Goal: Task Accomplishment & Management: Use online tool/utility

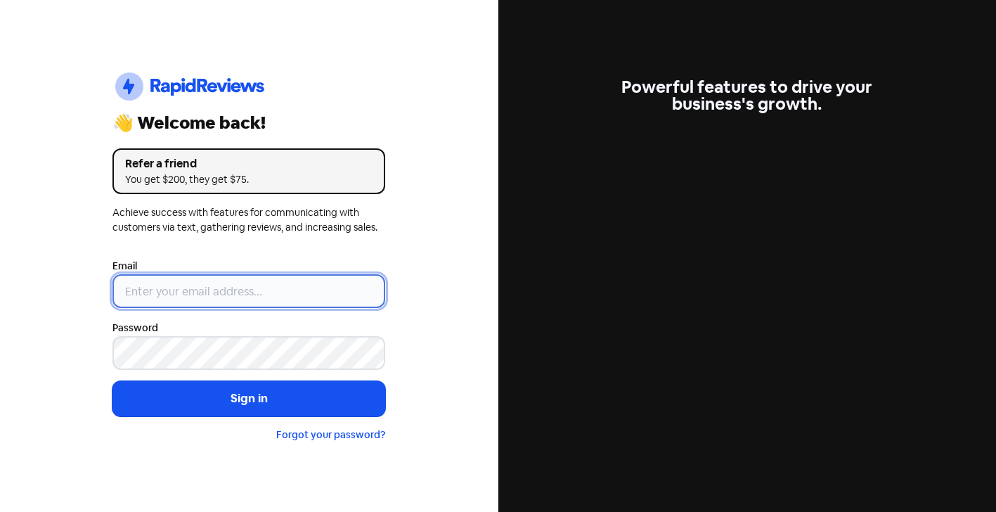
type input "[EMAIL_ADDRESS][DOMAIN_NAME]"
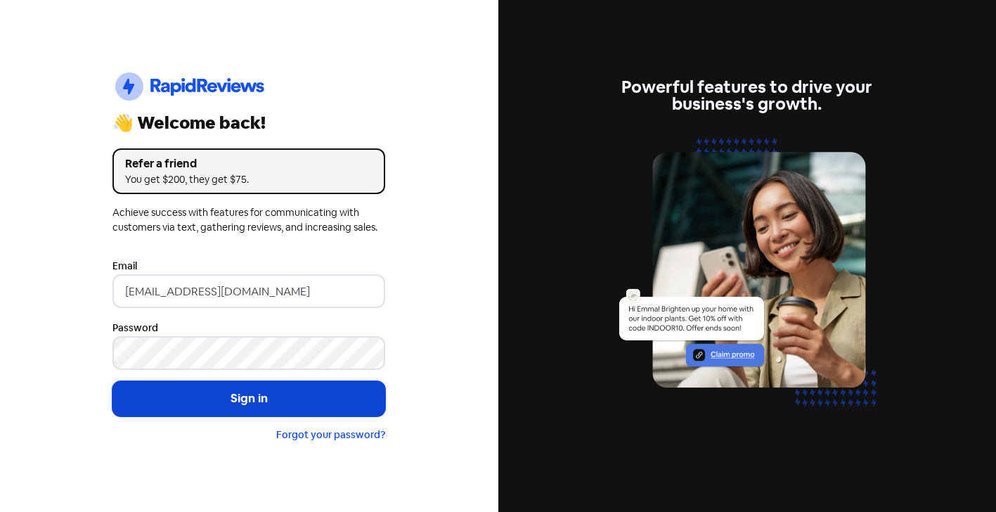
click at [262, 407] on button "Sign in" at bounding box center [248, 398] width 273 height 35
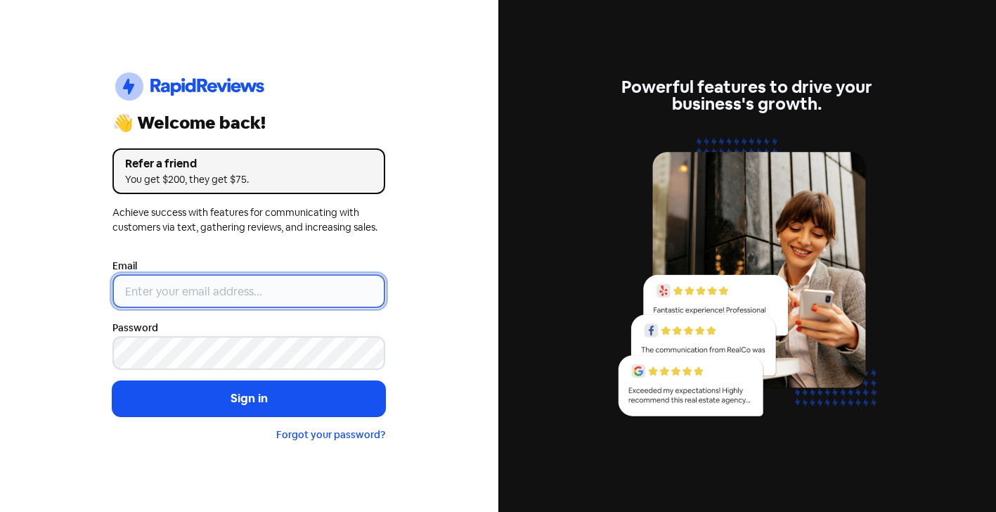
type input "[EMAIL_ADDRESS][DOMAIN_NAME]"
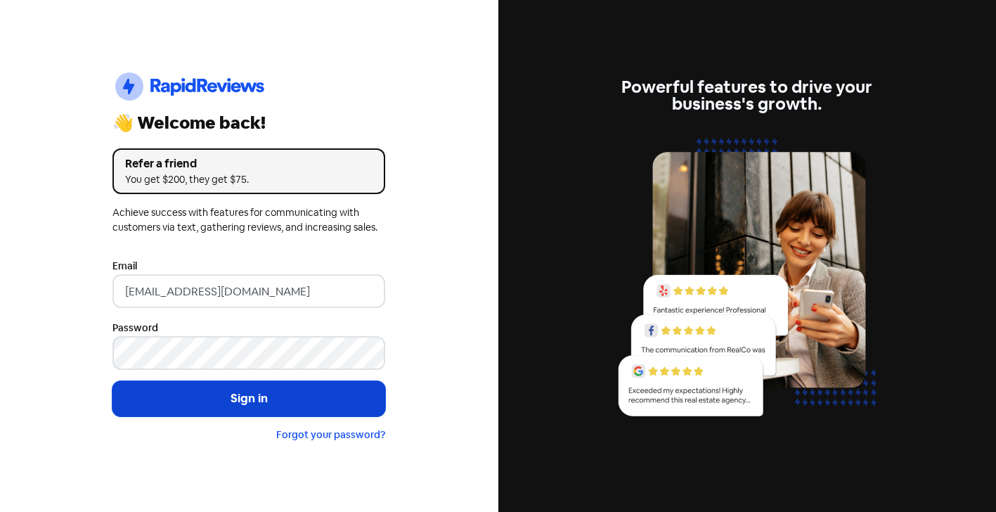
click at [242, 384] on button "Sign in" at bounding box center [248, 398] width 273 height 35
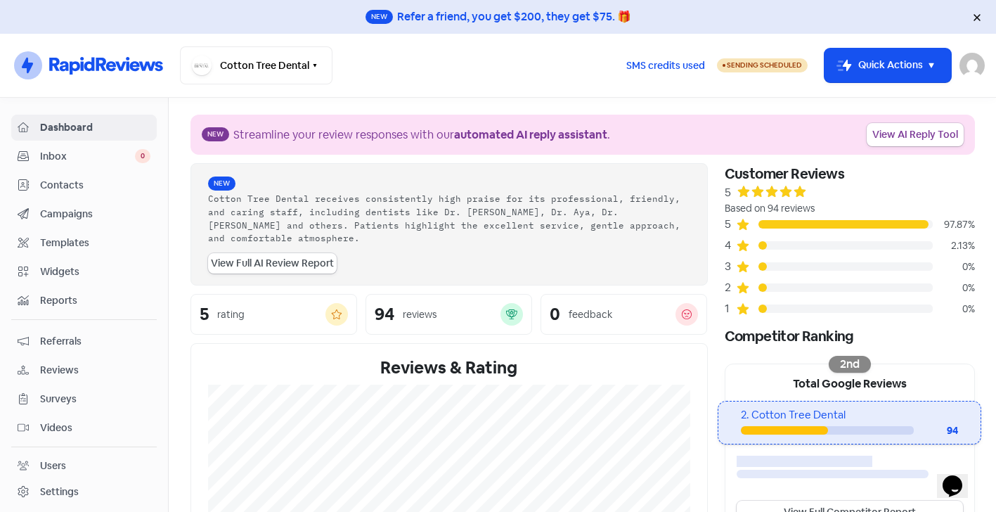
click at [70, 240] on span "Templates" at bounding box center [95, 242] width 110 height 15
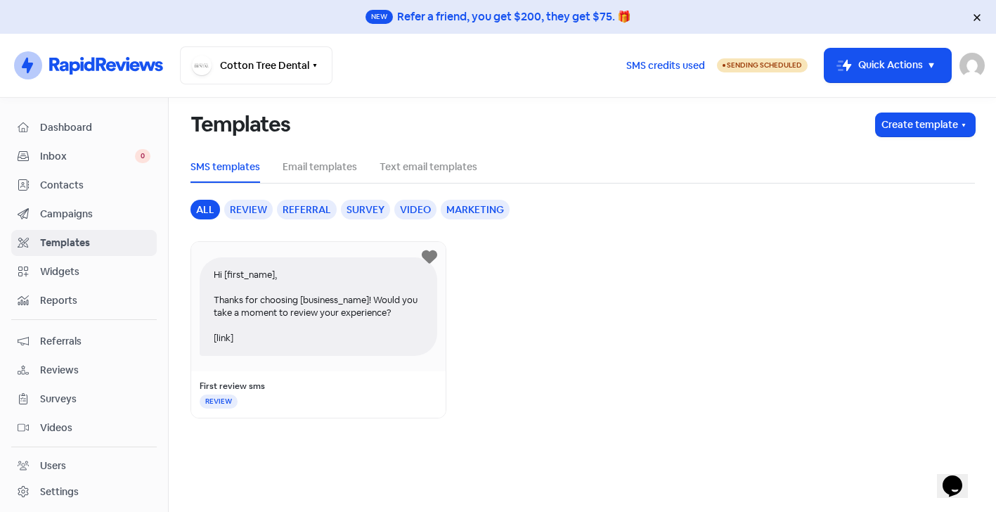
click at [242, 198] on div "Templates Create template SMS templates Email templates Text email templates al…" at bounding box center [582, 258] width 801 height 320
click at [247, 209] on div "Review" at bounding box center [248, 210] width 48 height 20
click at [356, 318] on div "Hi [first_name], Thanks for choosing [business_name]! Would you take a moment t…" at bounding box center [319, 306] width 238 height 98
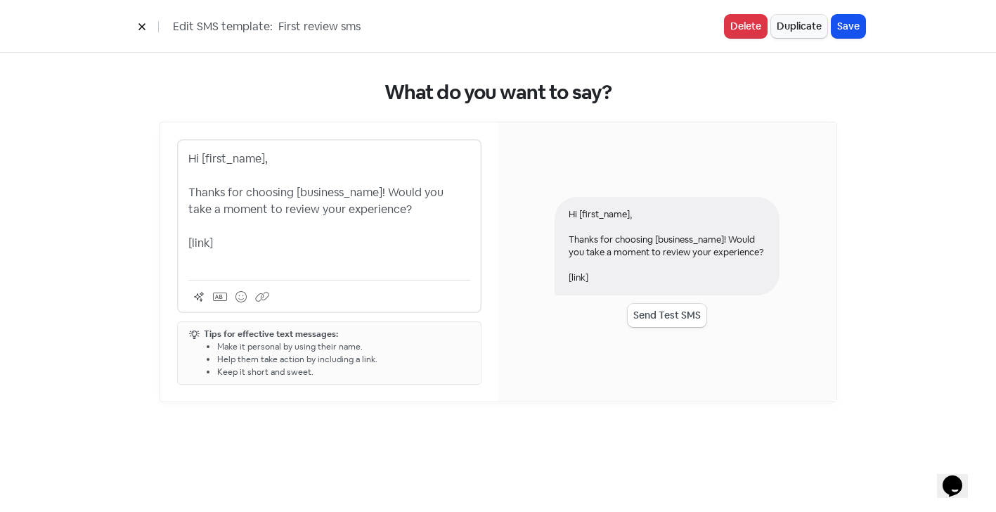
click at [200, 157] on p "Hi [first_name], Thanks for choosing [business_name]! Would you take a moment t…" at bounding box center [329, 209] width 282 height 118
click at [308, 157] on p "Hey [first_name], Thanks for choosing [business_name]! Would you take a moment …" at bounding box center [329, 209] width 282 height 118
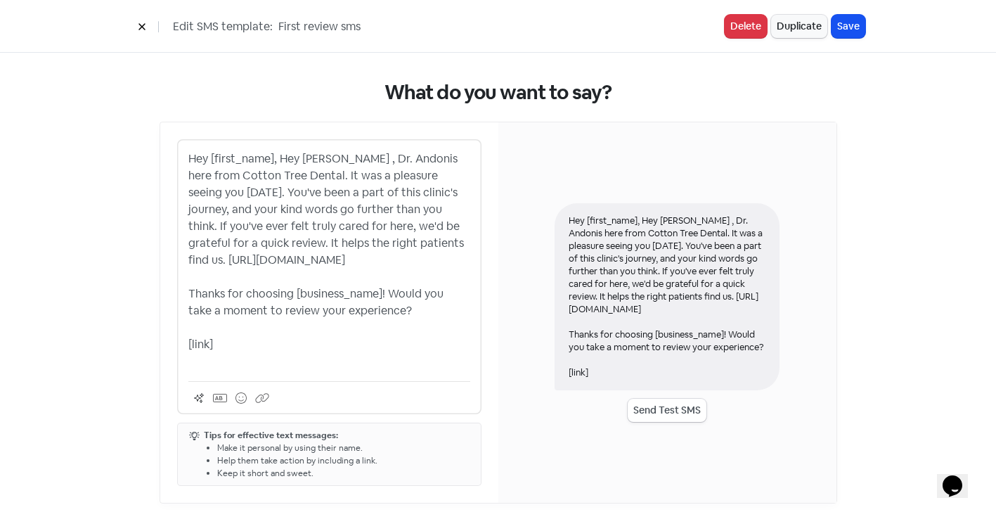
click at [344, 160] on p "Hey [first_name], Hey [PERSON_NAME] , Dr. Andonis here from Cotton Tree Dental.…" at bounding box center [329, 259] width 282 height 219
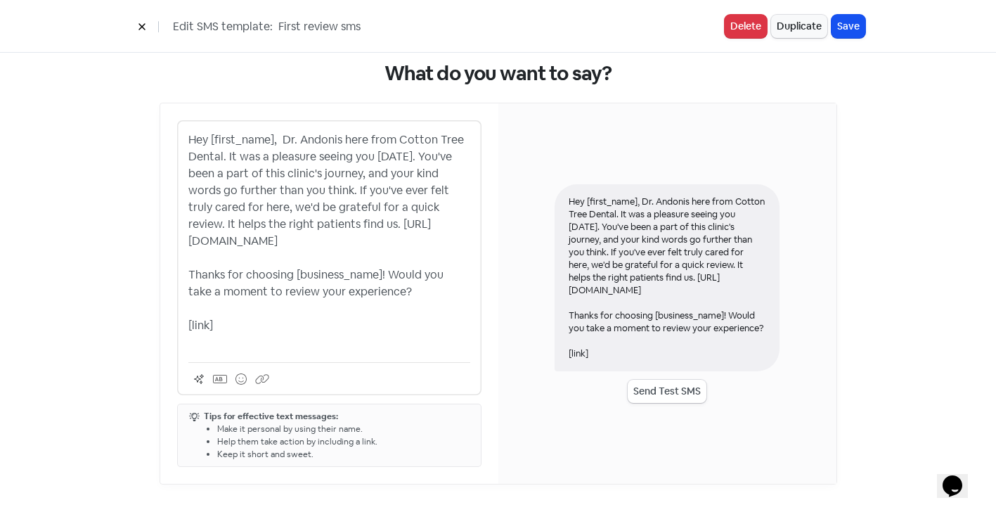
drag, startPoint x: 188, startPoint y: 240, endPoint x: 436, endPoint y: 233, distance: 247.5
click at [436, 233] on p "Hey [first_name], Dr. Andonis here from Cotton Tree Dental. It was a pleasure s…" at bounding box center [329, 240] width 282 height 219
copy p "[URL][DOMAIN_NAME]"
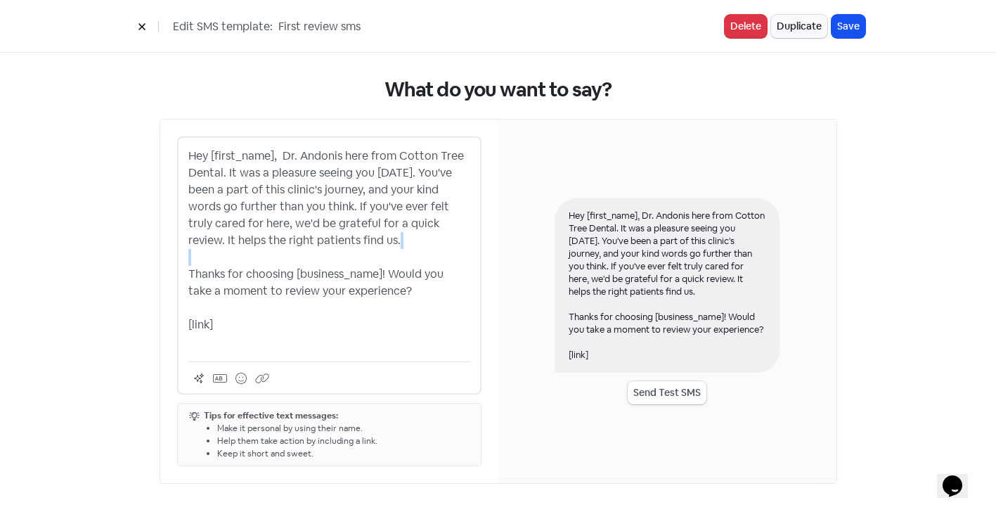
scroll to position [2, 0]
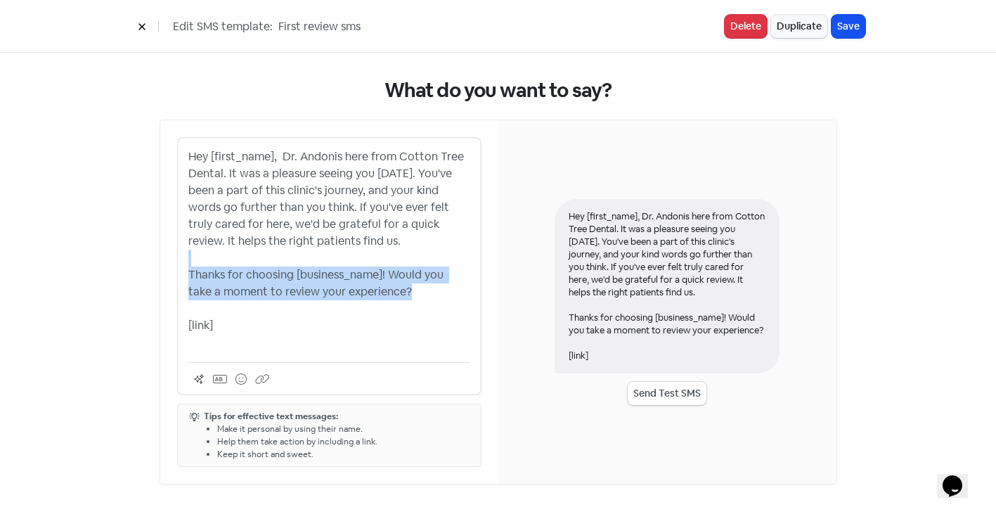
drag, startPoint x: 190, startPoint y: 257, endPoint x: 443, endPoint y: 295, distance: 255.8
click at [443, 295] on p "Hey [first_name], Dr. Andonis here from Cotton Tree Dental. It was a pleasure s…" at bounding box center [329, 249] width 282 height 202
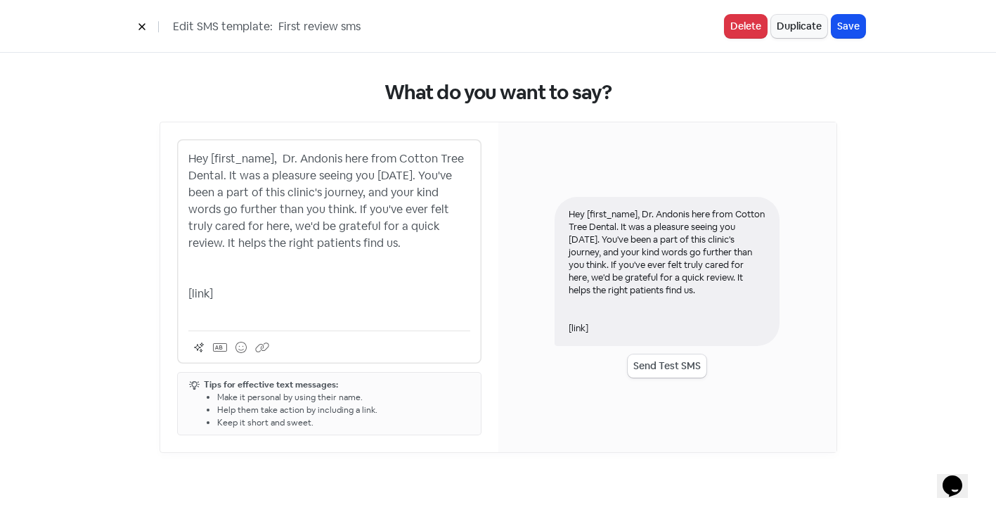
scroll to position [0, 0]
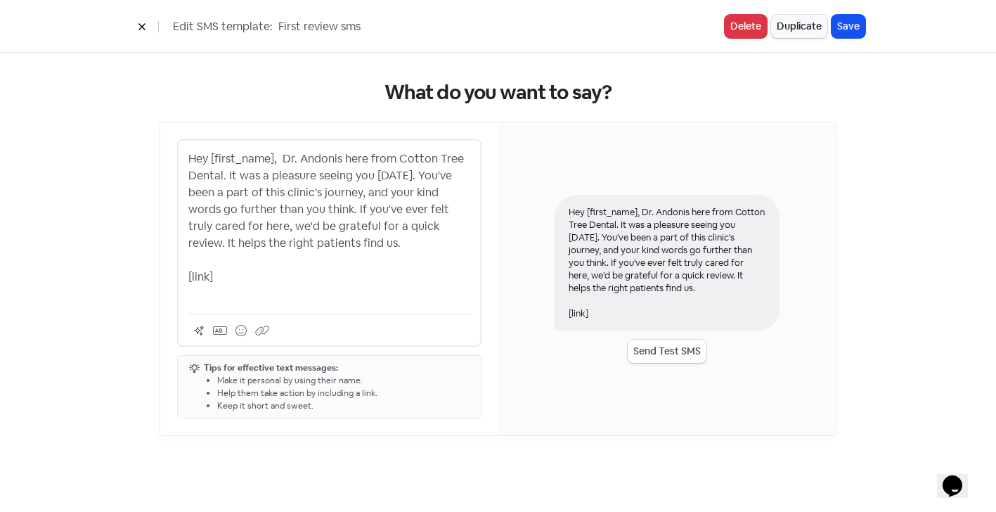
click at [208, 279] on p "Hey [first_name], Dr. Andonis here from Cotton Tree Dental. It was a pleasure s…" at bounding box center [329, 226] width 282 height 152
click at [684, 349] on button "Send Test SMS" at bounding box center [667, 350] width 79 height 23
click at [670, 345] on button "Send Test SMS" at bounding box center [667, 350] width 79 height 23
click at [398, 230] on p "Hey [first_name], Dr. Andonis here from Cotton Tree Dental. It was a pleasure s…" at bounding box center [329, 226] width 282 height 152
click at [442, 274] on p "Hey [first_name], Dr. Andonis here from Cotton Tree Dental. It was a pleasure s…" at bounding box center [329, 226] width 282 height 152
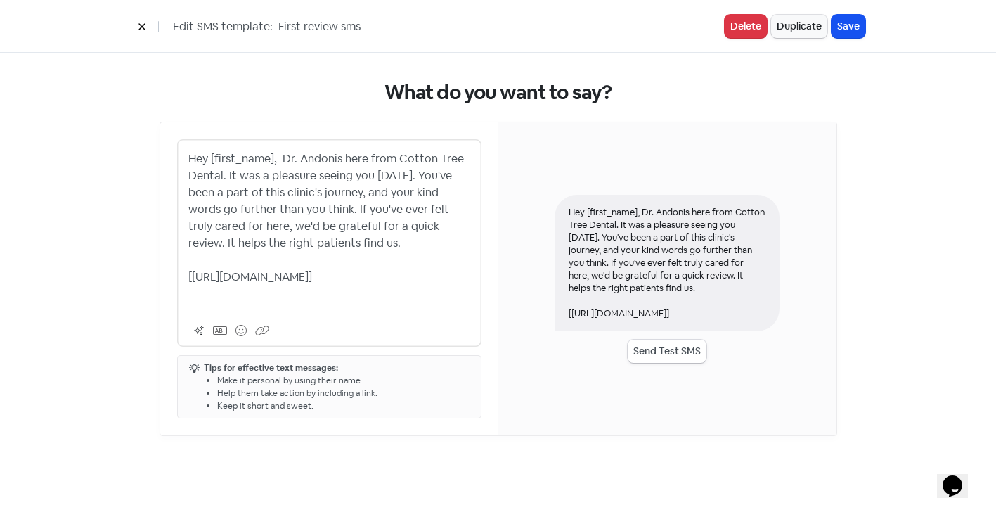
click at [216, 258] on p "Hey [first_name], Dr. Andonis here from Cotton Tree Dental. It was a pleasure s…" at bounding box center [329, 226] width 282 height 152
click at [450, 252] on p "Hey [first_name], Dr. Andonis here from Cotton Tree Dental. It was a pleasure s…" at bounding box center [329, 226] width 282 height 152
click at [457, 296] on p "Hey [first_name], Dr. Andonis here from Cotton Tree Dental. It was a pleasure s…" at bounding box center [329, 226] width 282 height 152
click at [674, 343] on button "Send Test SMS" at bounding box center [667, 350] width 79 height 23
click at [956, 475] on icon "Chat widget" at bounding box center [952, 485] width 20 height 21
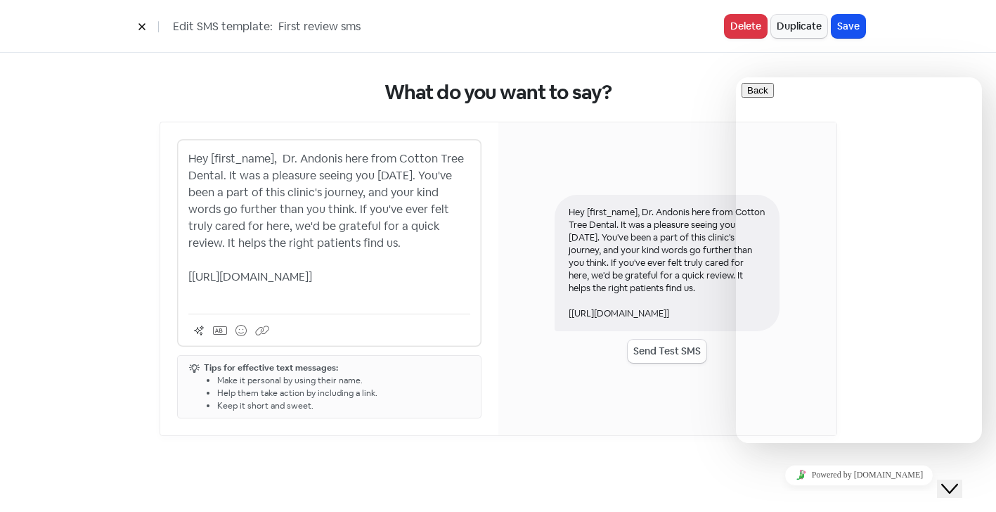
scroll to position [108, 0]
click at [613, 417] on div "Hey [first_name], Dr. Andonis here from Cotton Tree Dental. It was a pleasure s…" at bounding box center [667, 278] width 338 height 313
click at [850, 22] on button "Save" at bounding box center [848, 26] width 34 height 23
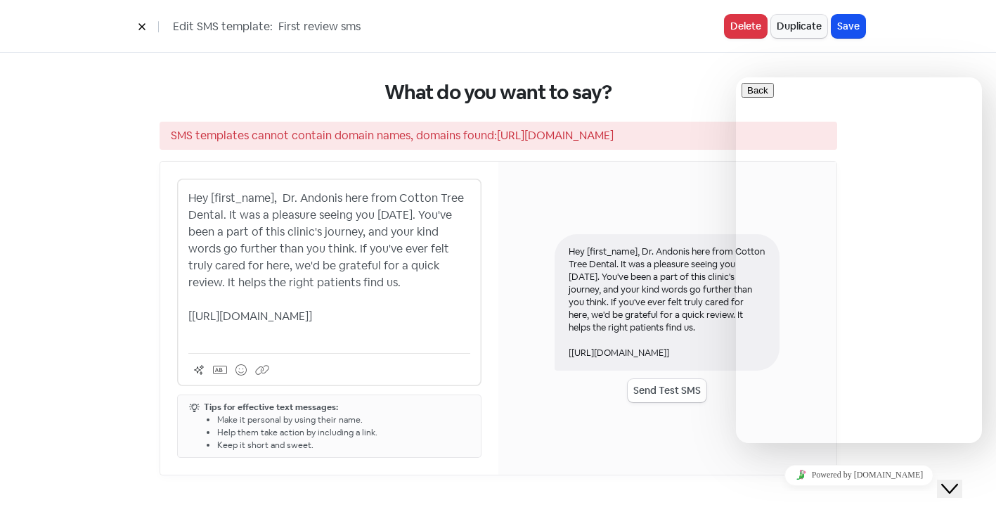
click at [268, 314] on p "Hey [first_name], Dr. Andonis here from Cotton Tree Dental. It was a pleasure s…" at bounding box center [329, 266] width 282 height 152
click at [958, 480] on icon "Close Chat This icon closes the chat window." at bounding box center [949, 488] width 17 height 17
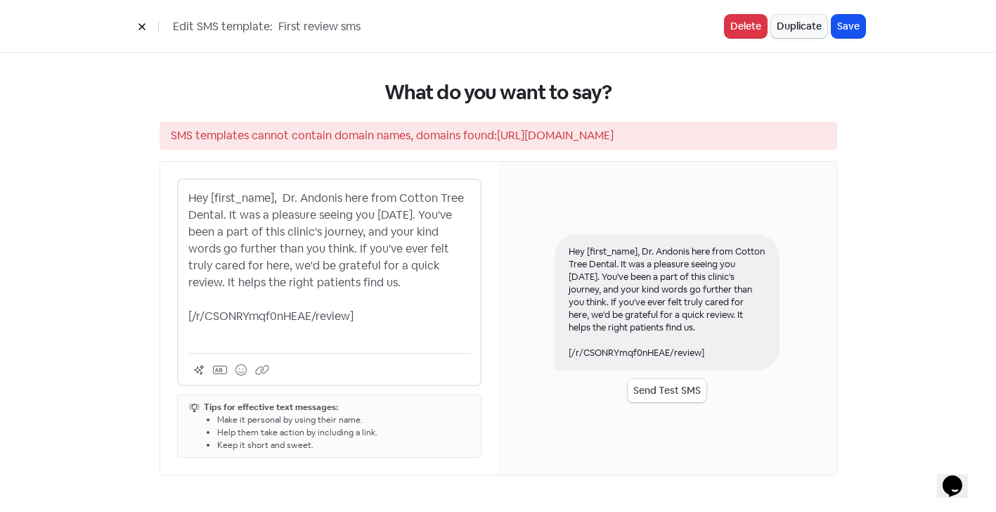
click at [661, 387] on button "Send Test SMS" at bounding box center [667, 390] width 79 height 23
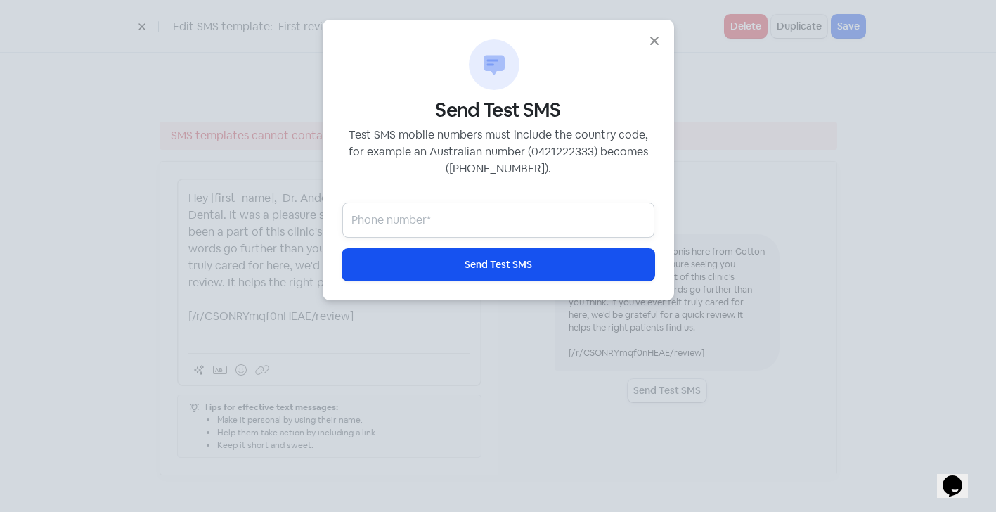
click at [476, 221] on input "text" at bounding box center [498, 219] width 312 height 35
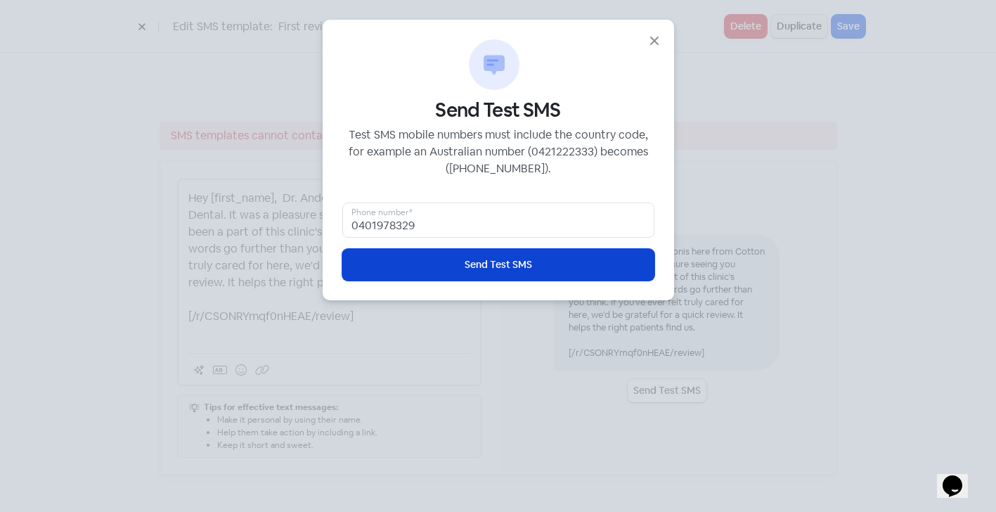
click at [479, 265] on span "Send Test SMS" at bounding box center [498, 264] width 67 height 15
click at [433, 266] on button "Icon For Loading Send Test SMS" at bounding box center [498, 265] width 312 height 32
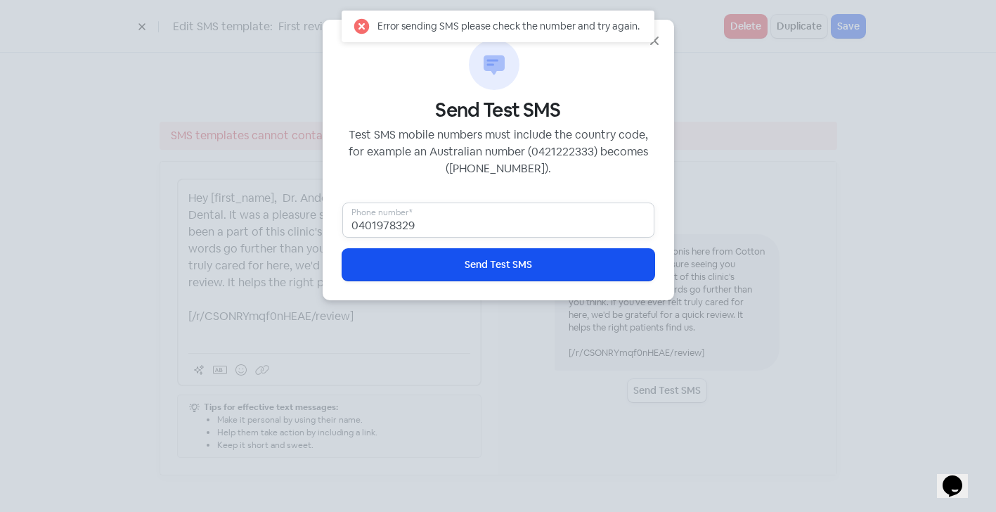
click at [354, 225] on input "0401978329" at bounding box center [498, 219] width 312 height 35
click at [355, 223] on input "0401978329" at bounding box center [498, 219] width 312 height 35
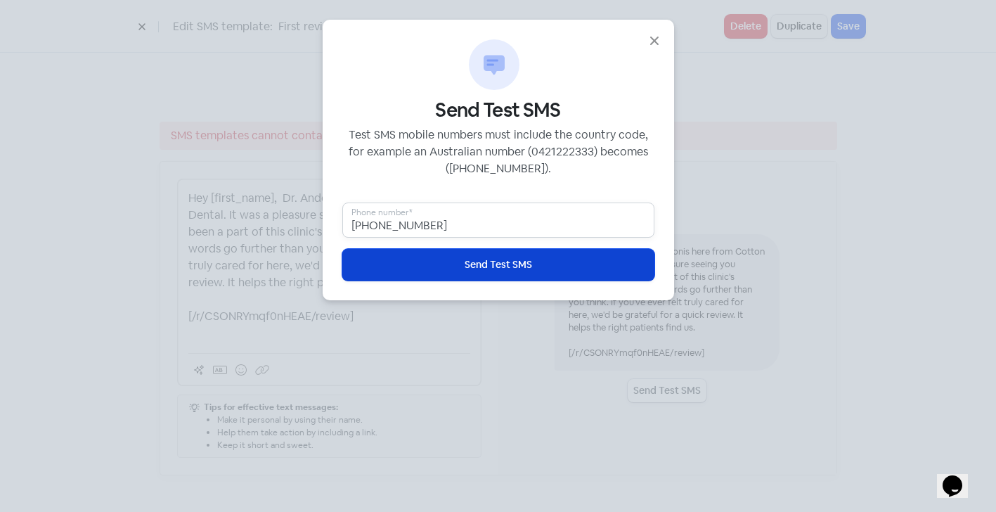
type input "[PHONE_NUMBER]"
click at [463, 271] on button "Icon For Loading Send Test SMS" at bounding box center [498, 265] width 312 height 32
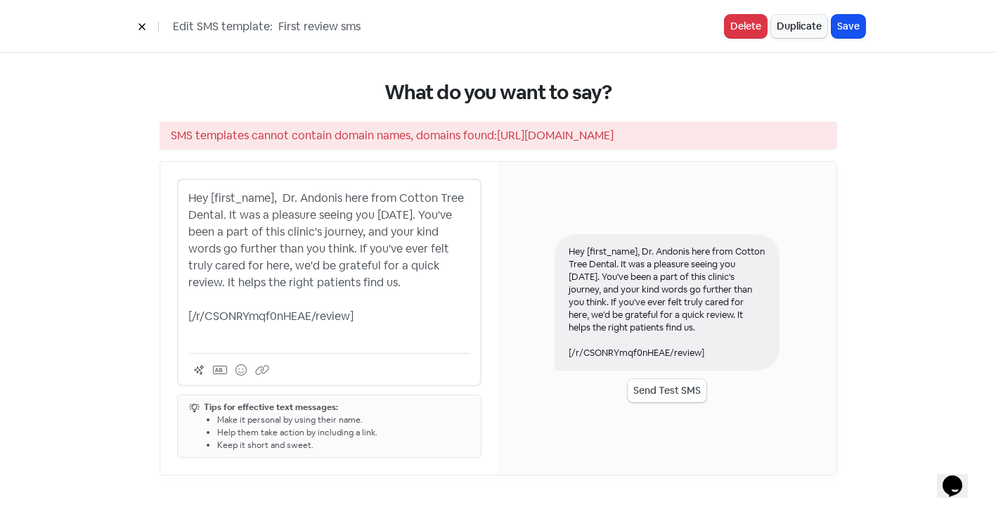
click at [351, 316] on p "Hey [first_name], Dr. Andonis here from Cotton Tree Dental. It was a pleasure s…" at bounding box center [329, 266] width 282 height 152
click at [229, 317] on p "Hey [first_name], Dr. Andonis here from Cotton Tree Dental. It was a pleasure s…" at bounding box center [329, 266] width 282 height 152
click at [666, 390] on button "Send Test SMS" at bounding box center [667, 390] width 79 height 23
click at [229, 315] on p "Hey [first_name], Dr. Andonis here from Cotton Tree Dental. It was a pleasure s…" at bounding box center [329, 266] width 282 height 152
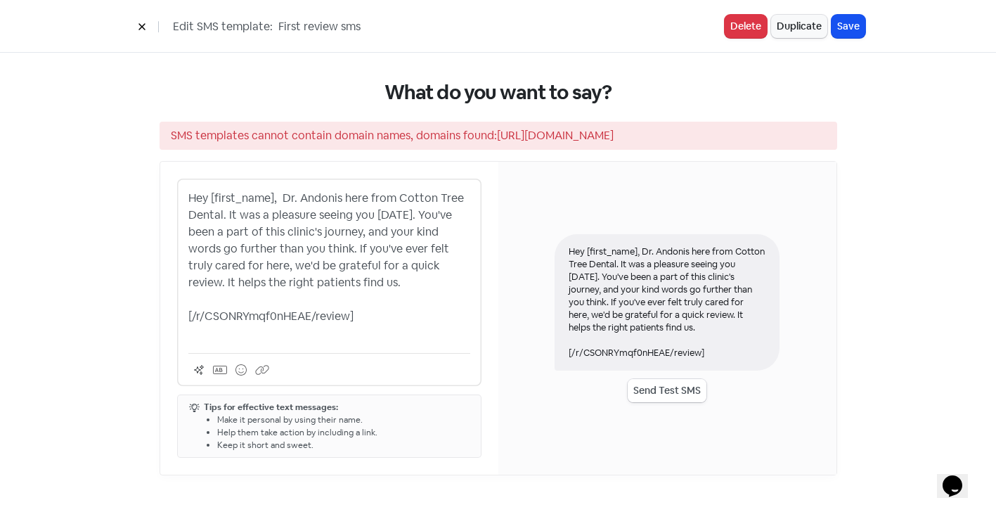
click at [696, 389] on button "Send Test SMS" at bounding box center [667, 390] width 79 height 23
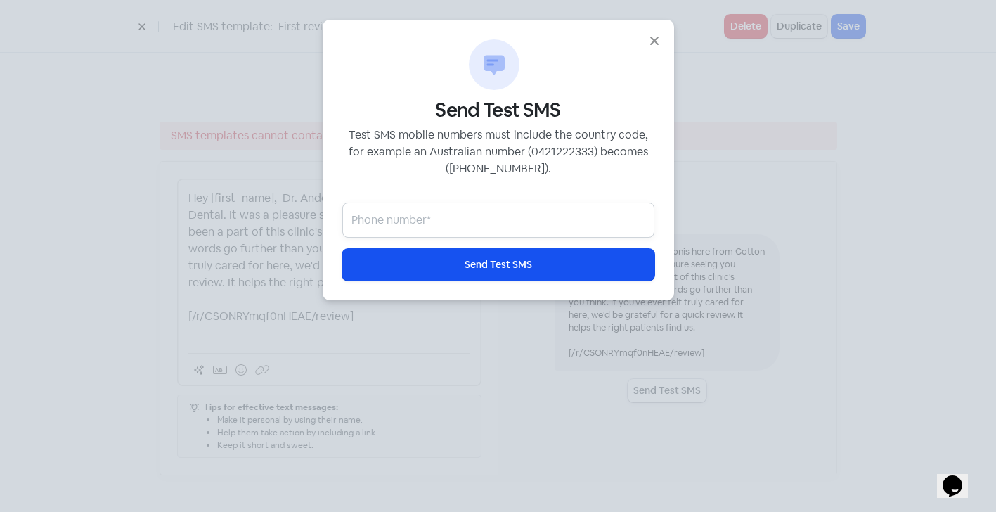
click at [468, 207] on input "text" at bounding box center [498, 219] width 312 height 35
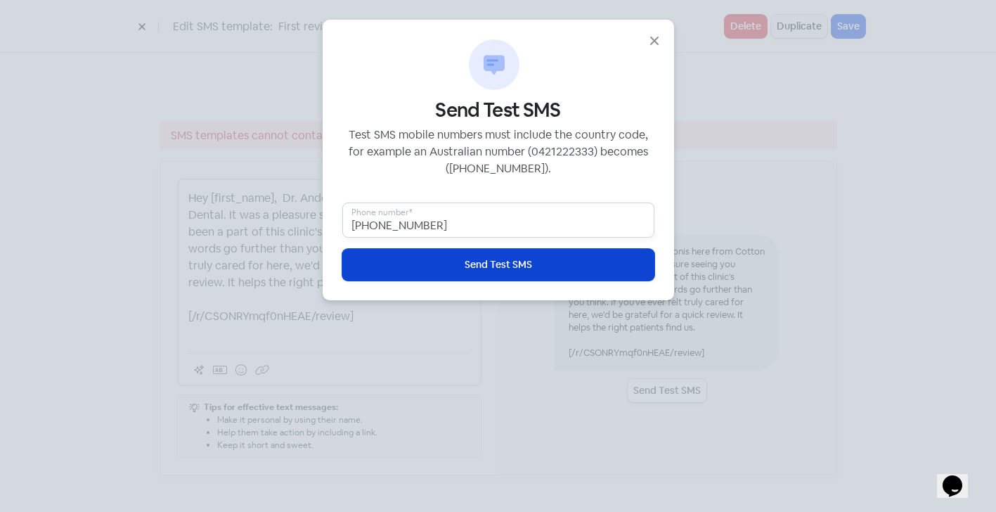
type input "[PHONE_NUMBER]"
click at [447, 271] on button "Icon For Loading Send Test SMS" at bounding box center [498, 265] width 312 height 32
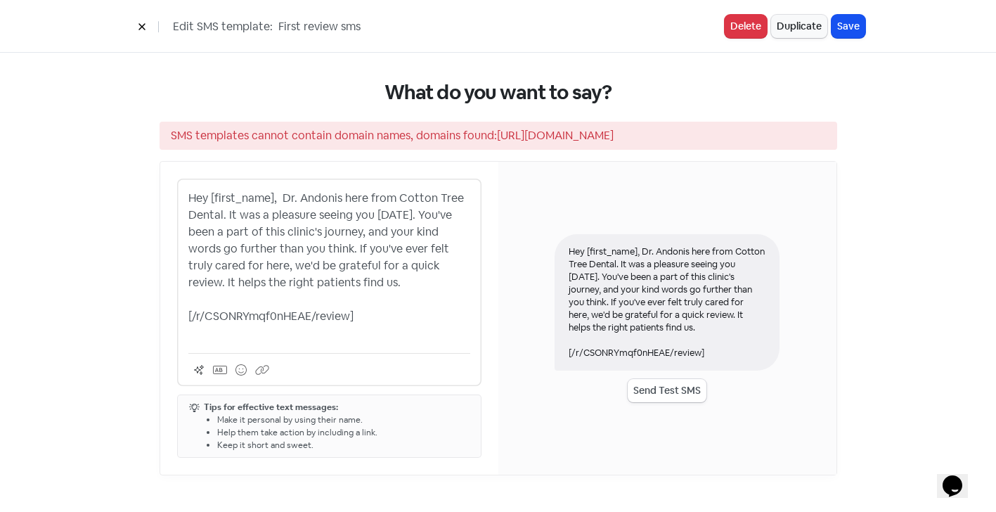
click at [143, 25] on icon at bounding box center [141, 27] width 6 height 6
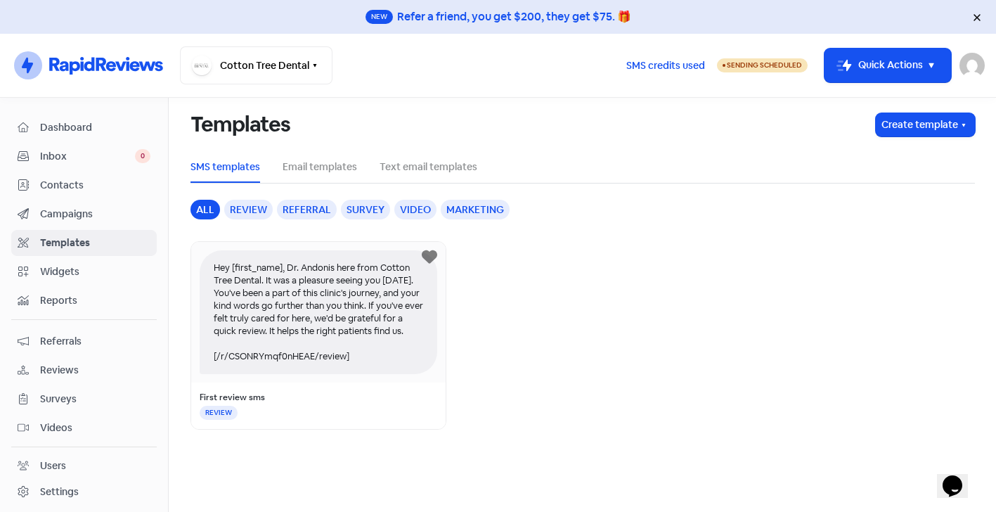
click at [236, 213] on div "Review" at bounding box center [248, 210] width 48 height 20
click at [923, 119] on button "Create template" at bounding box center [925, 124] width 99 height 23
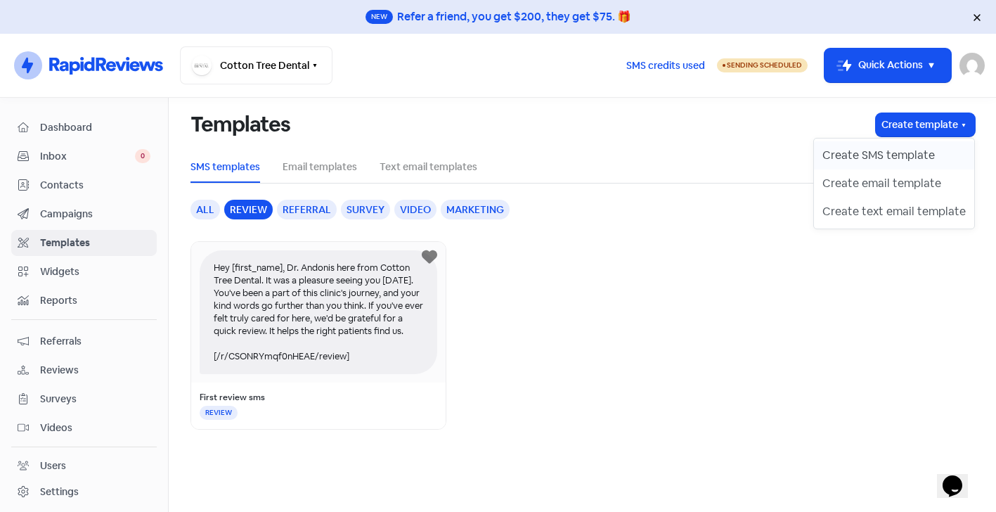
click at [889, 149] on button "Create SMS template" at bounding box center [894, 155] width 160 height 28
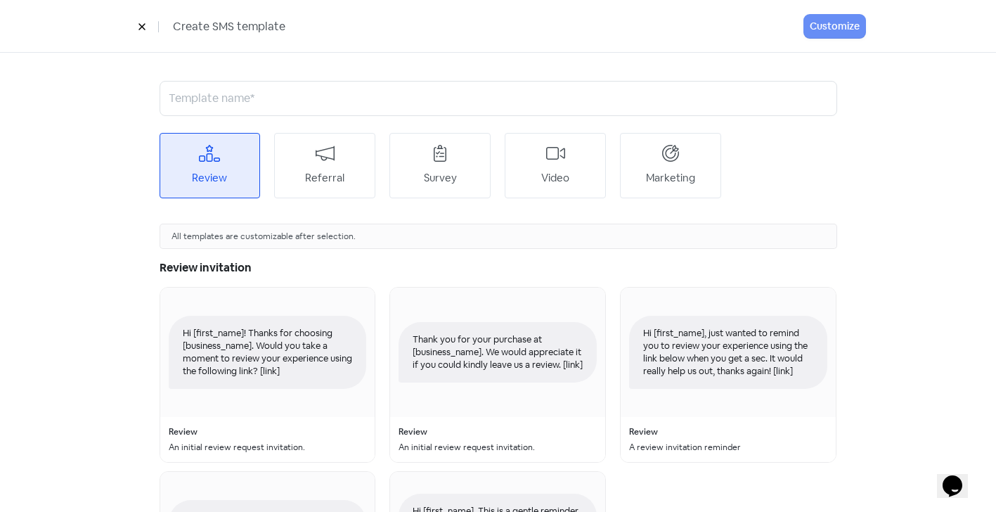
click at [143, 25] on icon at bounding box center [142, 26] width 8 height 8
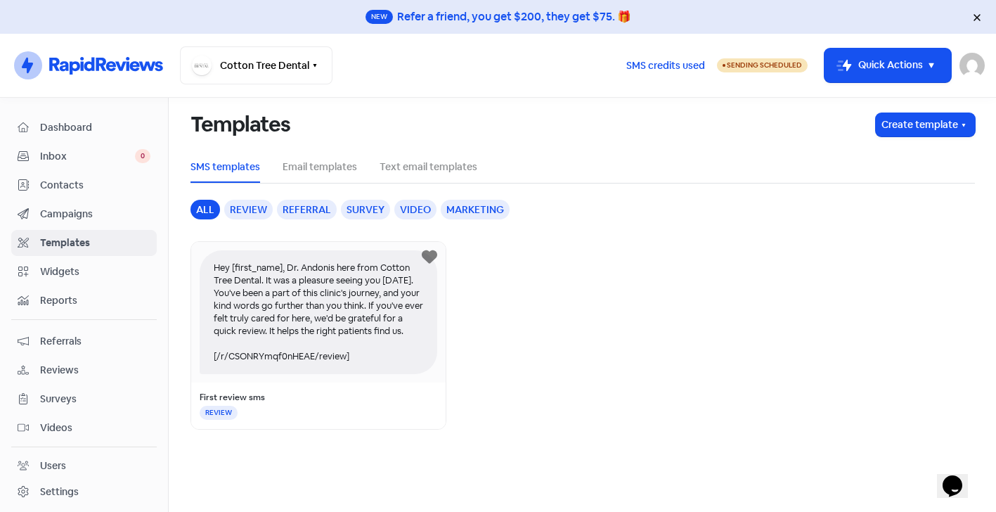
click at [91, 160] on span "Inbox" at bounding box center [87, 156] width 95 height 15
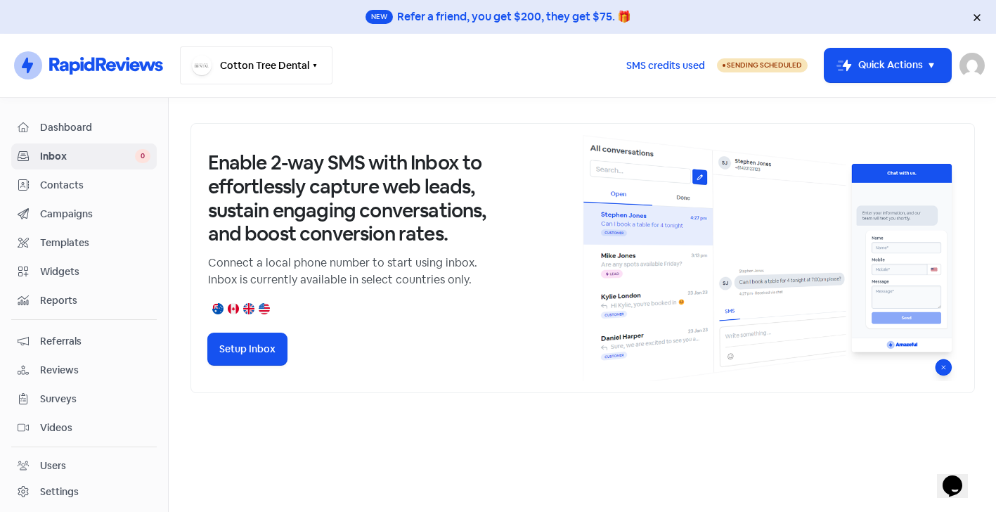
click at [273, 59] on button "Cotton Tree Dental" at bounding box center [256, 65] width 152 height 38
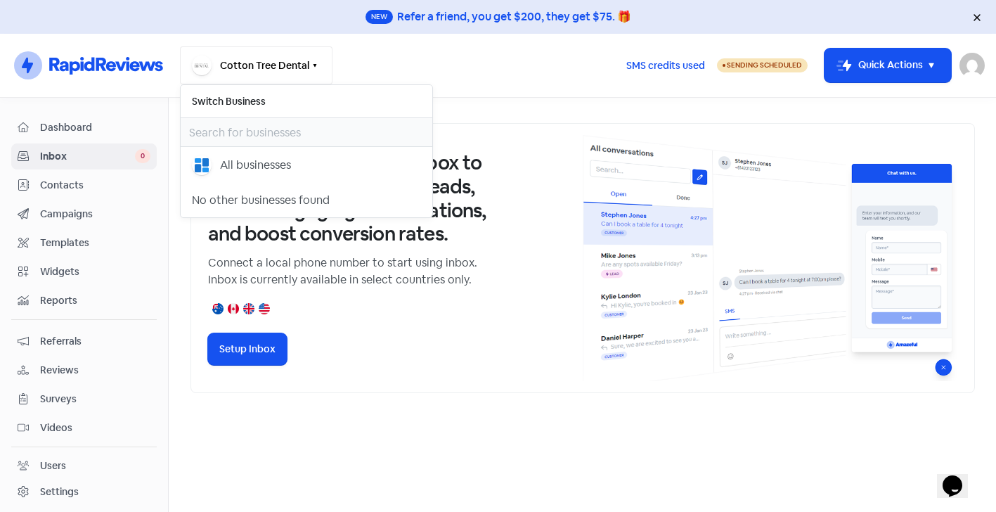
click at [273, 59] on button "Cotton Tree Dental" at bounding box center [256, 65] width 152 height 38
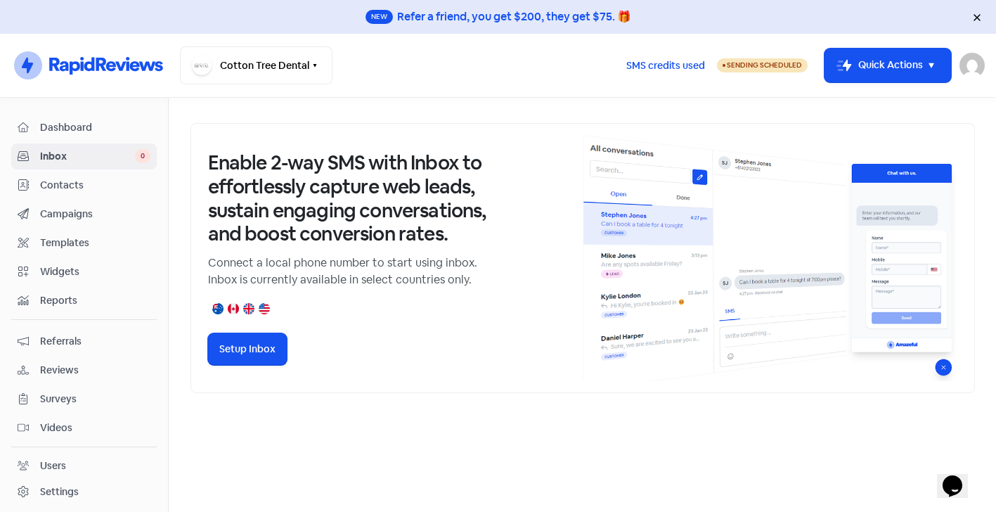
click at [781, 68] on span "Sending Scheduled" at bounding box center [764, 64] width 75 height 9
select select "[GEOGRAPHIC_DATA]/[GEOGRAPHIC_DATA]"
select select "17:00:00"
select select "17:30:00"
select select "17:00:00"
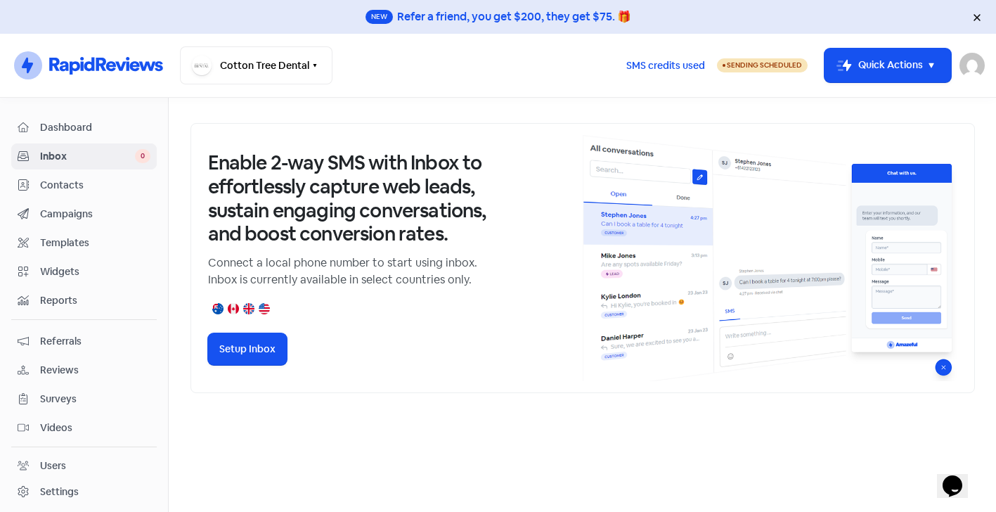
select select "17:30:00"
select select "17:00:00"
select select "17:30:00"
select select "17:00:00"
select select "17:30:00"
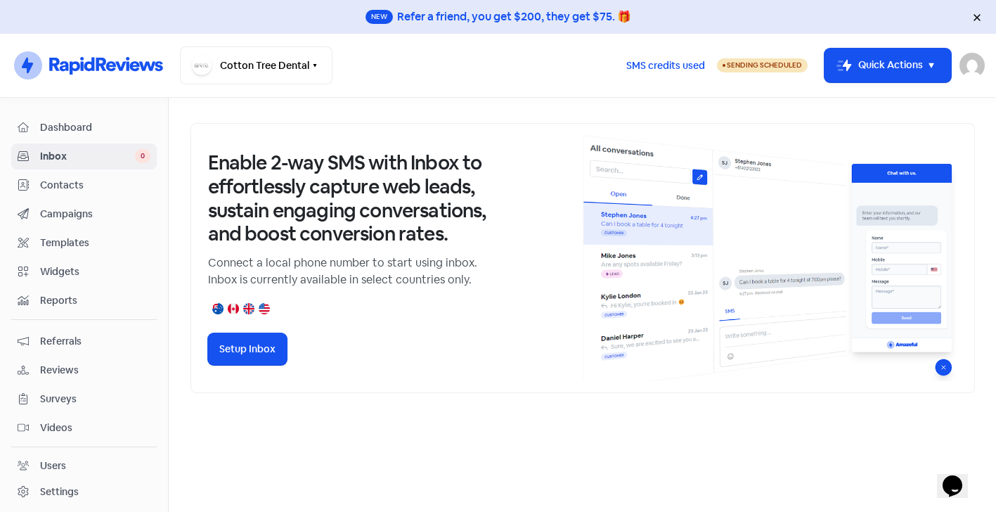
select select "17:00:00"
select select "17:30:00"
select select "AU"
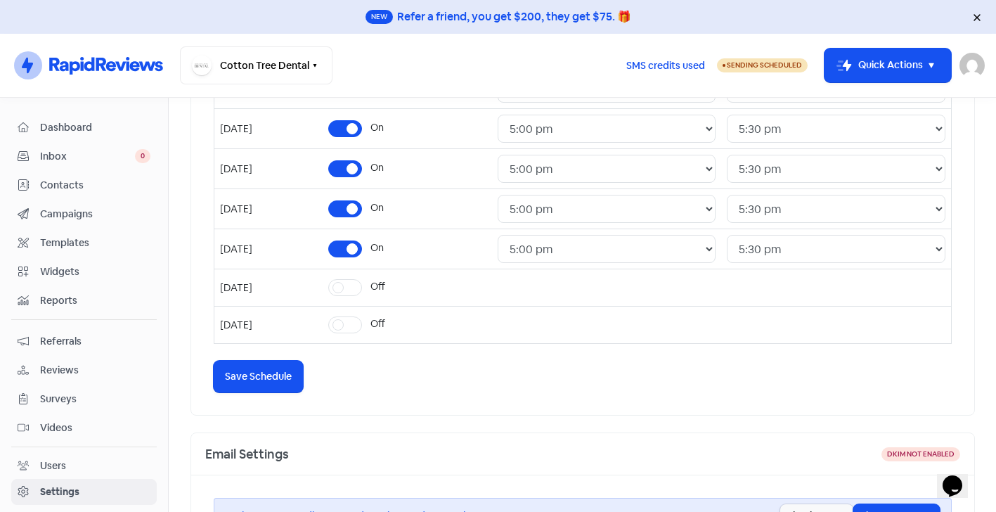
scroll to position [368, 0]
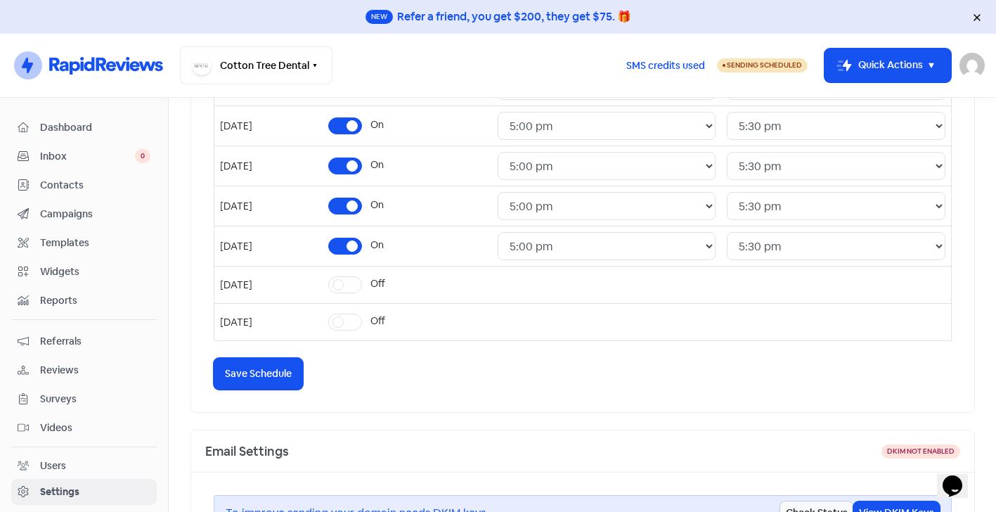
click at [60, 375] on span "Reviews" at bounding box center [95, 370] width 110 height 15
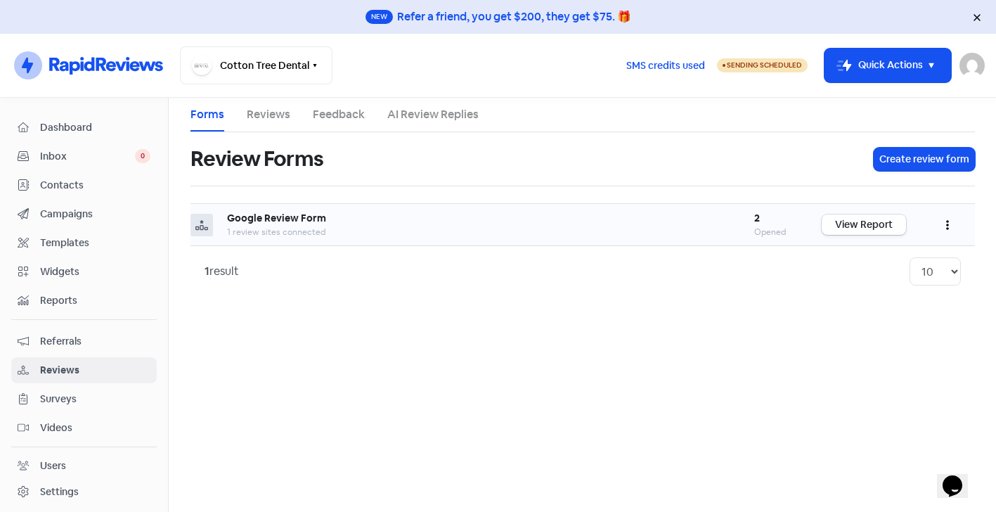
click at [307, 219] on b "Google Review Form" at bounding box center [276, 218] width 99 height 13
click at [869, 226] on link "View Report" at bounding box center [864, 224] width 84 height 20
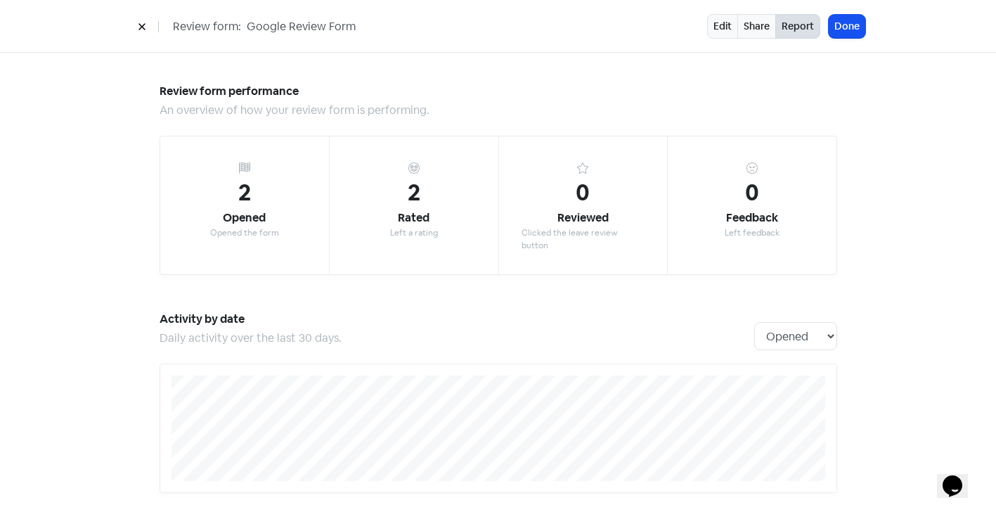
click at [145, 27] on icon at bounding box center [142, 26] width 8 height 8
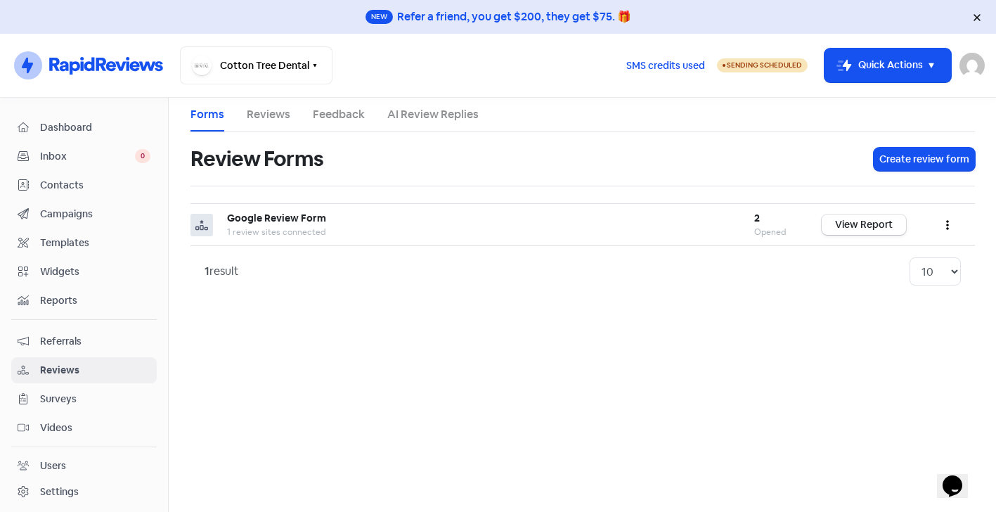
click at [79, 244] on span "Templates" at bounding box center [95, 242] width 110 height 15
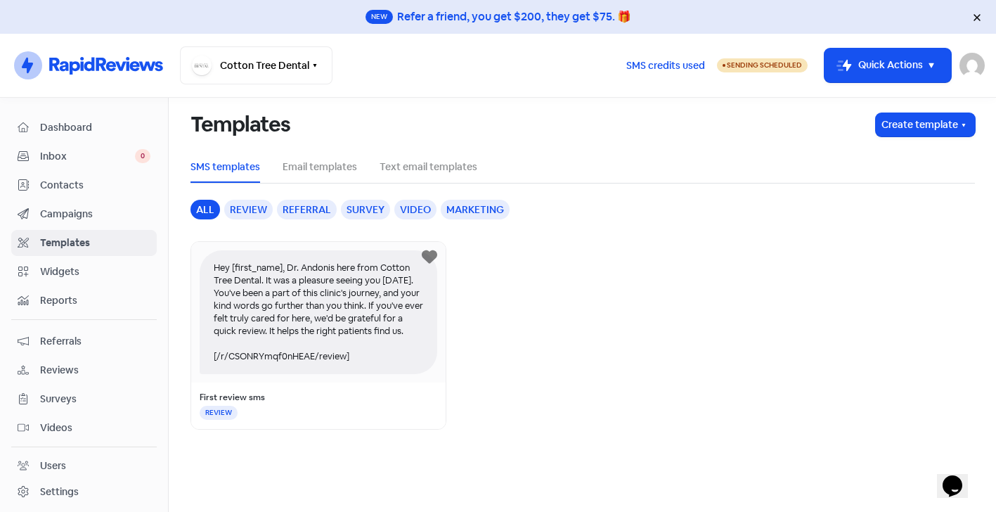
click at [219, 414] on div "REVIEW" at bounding box center [219, 412] width 38 height 14
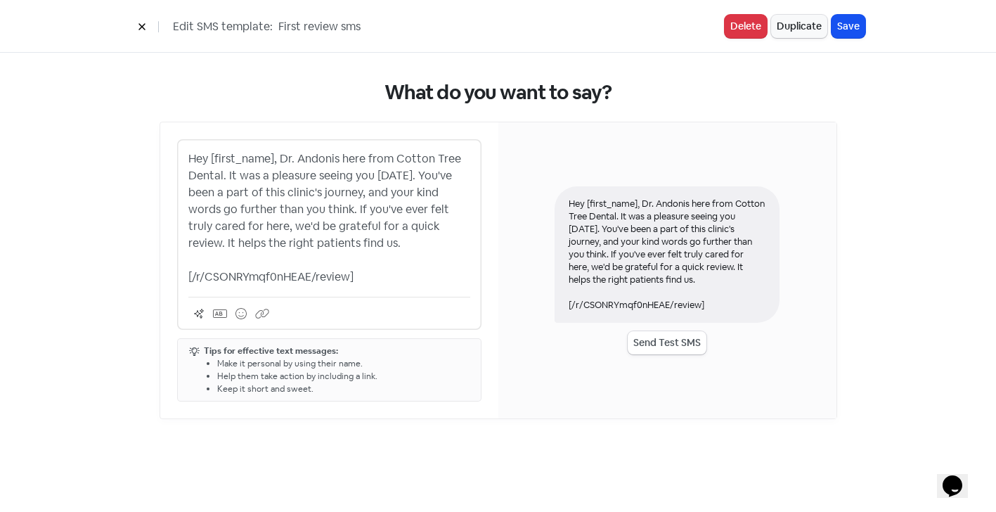
click at [391, 285] on div "Hey [first_name], Dr. Andonis here from Cotton Tree Dental. It was a pleasure s…" at bounding box center [329, 234] width 304 height 190
click at [259, 312] on icon at bounding box center [262, 313] width 14 height 13
click at [187, 278] on div "Hey [first_name], Dr. Andonis here from Cotton Tree Dental. It was a pleasure s…" at bounding box center [329, 234] width 304 height 190
click at [188, 276] on p "Hey [first_name], Dr. Andonis here from Cotton Tree Dental. It was a pleasure s…" at bounding box center [329, 217] width 282 height 135
click at [266, 318] on icon at bounding box center [262, 313] width 14 height 13
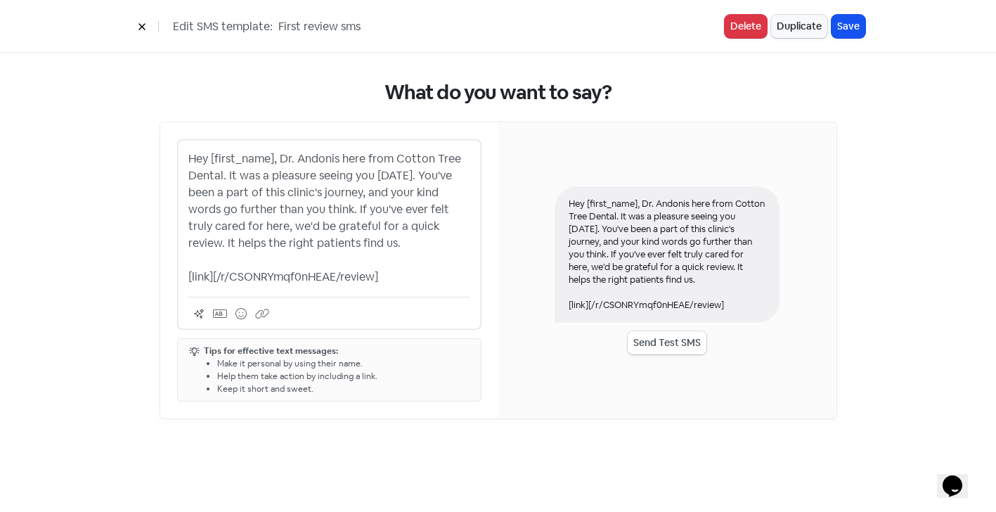
click at [660, 339] on button "Send Test SMS" at bounding box center [667, 342] width 79 height 23
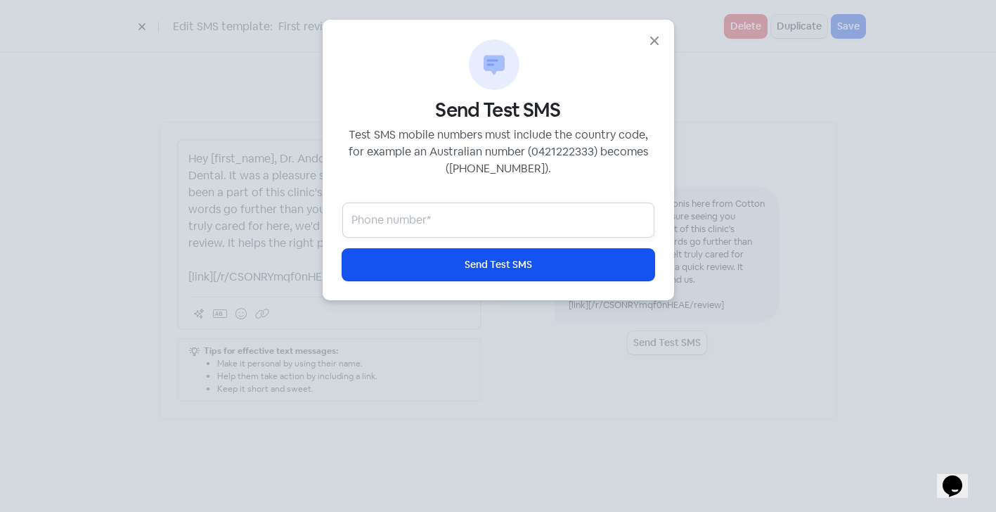
click at [384, 219] on input "text" at bounding box center [498, 219] width 312 height 35
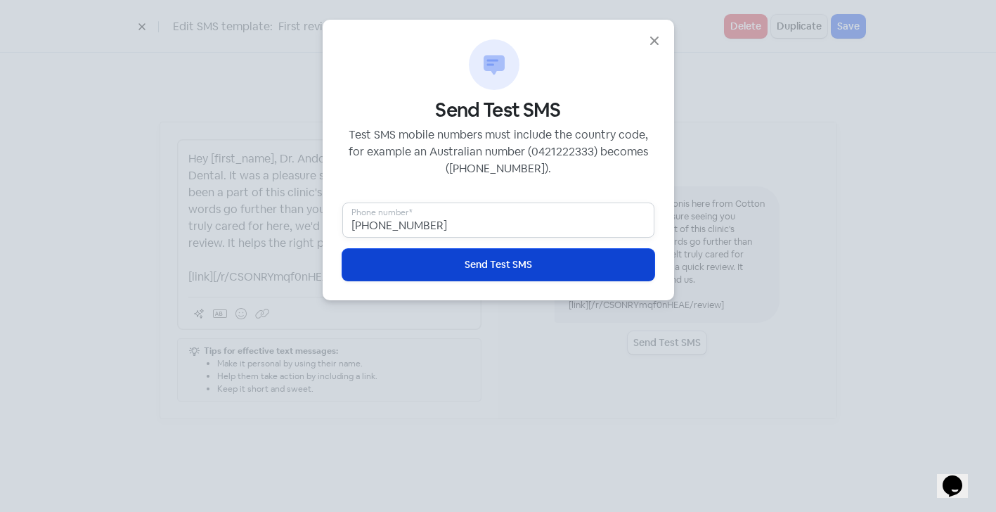
type input "[PHONE_NUMBER]"
click at [460, 264] on button "Icon For Loading Send Test SMS" at bounding box center [498, 265] width 312 height 32
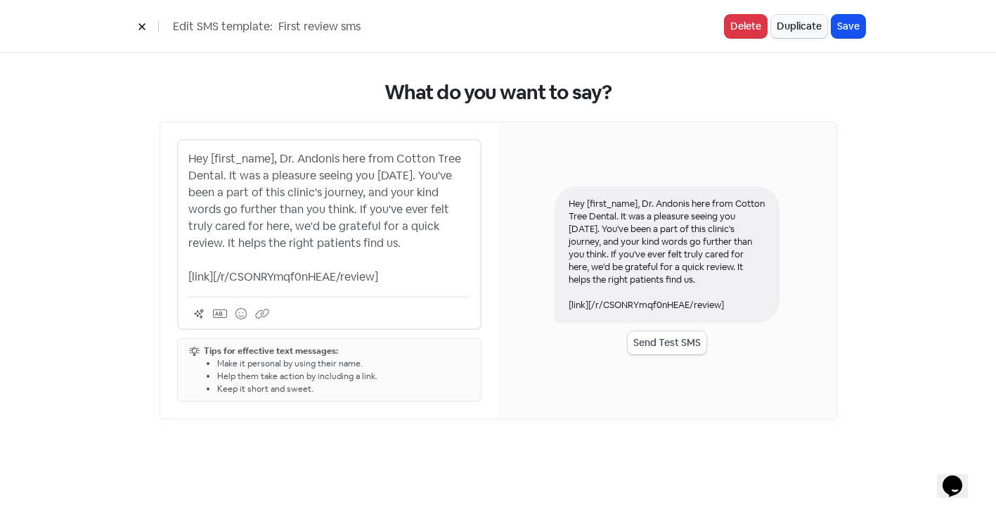
click at [214, 280] on p "Hey [first_name], Dr. Andonis here from Cotton Tree Dental. It was a pleasure s…" at bounding box center [329, 217] width 282 height 135
